Goal: Find contact information: Find contact information

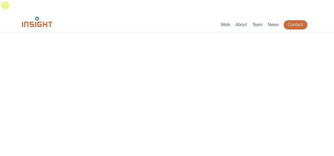
click at [291, 21] on link "Contact" at bounding box center [294, 25] width 23 height 9
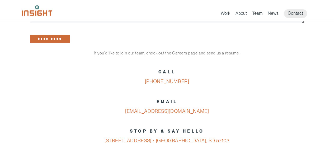
scroll to position [205, 0]
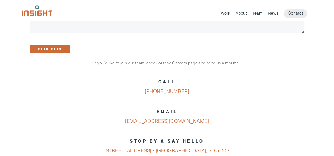
click at [209, 113] on p "EMAIL info@insightmarketingdesign.com" at bounding box center [167, 116] width 274 height 19
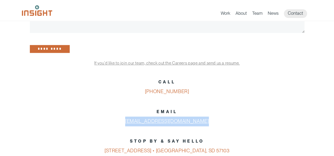
drag, startPoint x: 209, startPoint y: 113, endPoint x: 131, endPoint y: 113, distance: 77.8
click at [131, 113] on p "EMAIL info@insightmarketingdesign.com" at bounding box center [167, 116] width 274 height 19
copy div "[EMAIL_ADDRESS][DOMAIN_NAME]"
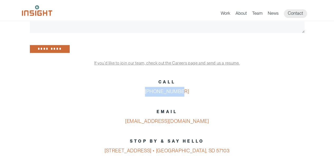
drag, startPoint x: 184, startPoint y: 82, endPoint x: 148, endPoint y: 86, distance: 36.1
click at [148, 86] on p "CALL 605-275-0011" at bounding box center [167, 87] width 274 height 19
copy link "[PHONE_NUMBER]"
